Goal: Task Accomplishment & Management: Use online tool/utility

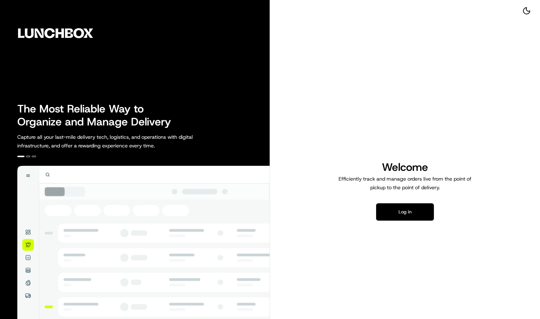
click at [416, 211] on button "Log in" at bounding box center [405, 211] width 58 height 17
